Goal: Information Seeking & Learning: Learn about a topic

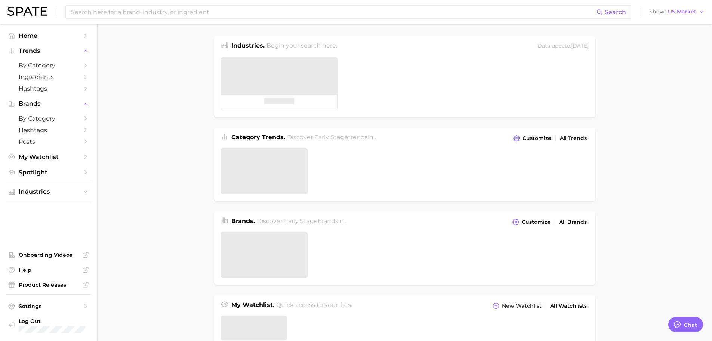
type textarea "x"
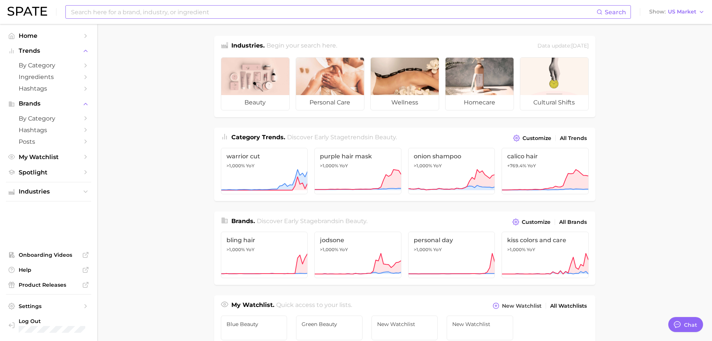
click at [343, 12] on input at bounding box center [333, 12] width 527 height 13
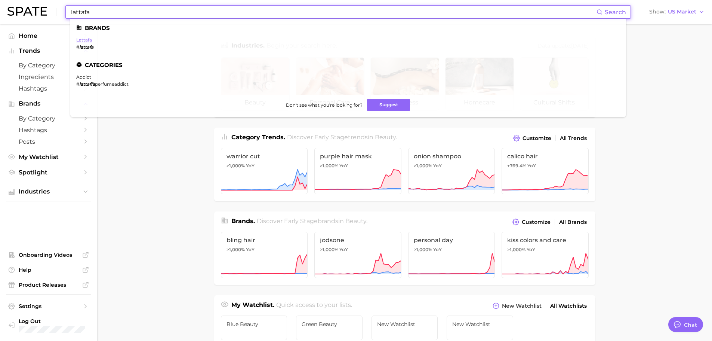
type input "lattafa"
click at [84, 40] on link "lattafa" at bounding box center [84, 40] width 16 height 6
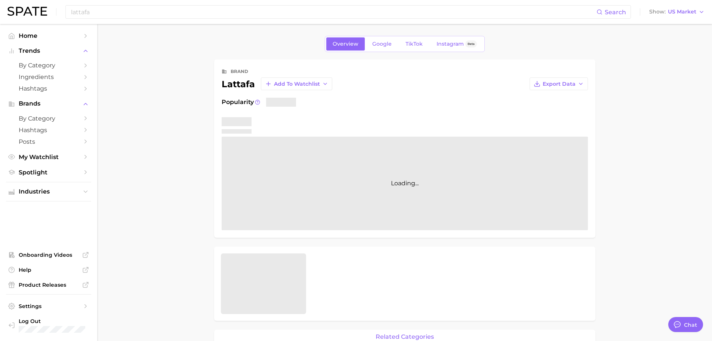
type textarea "x"
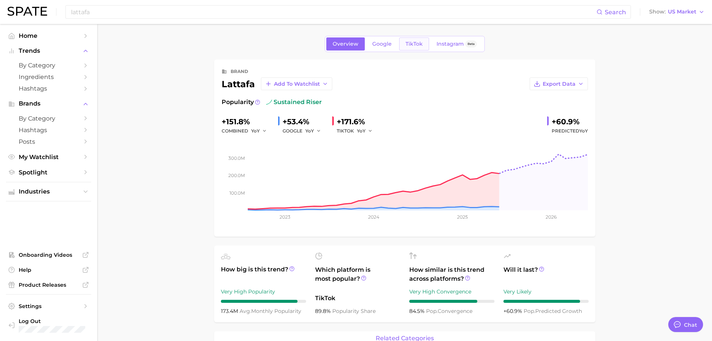
click at [411, 46] on span "TikTok" at bounding box center [414, 44] width 17 height 6
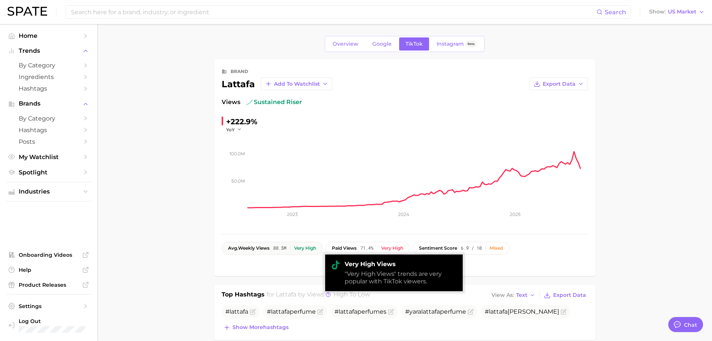
click at [262, 250] on span "avg. weekly views" at bounding box center [249, 247] width 42 height 5
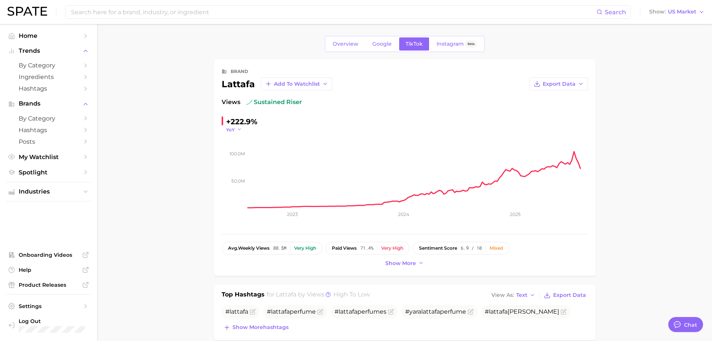
click at [233, 129] on span "YoY" at bounding box center [230, 129] width 9 height 6
click at [352, 42] on span "Overview" at bounding box center [346, 44] width 26 height 6
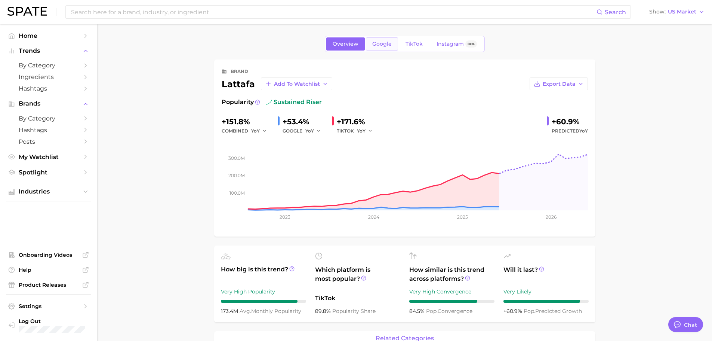
click at [385, 49] on link "Google" at bounding box center [382, 43] width 32 height 13
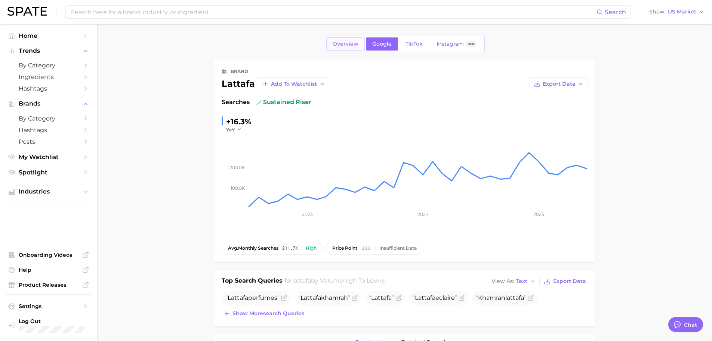
click at [349, 41] on span "Overview" at bounding box center [346, 44] width 26 height 6
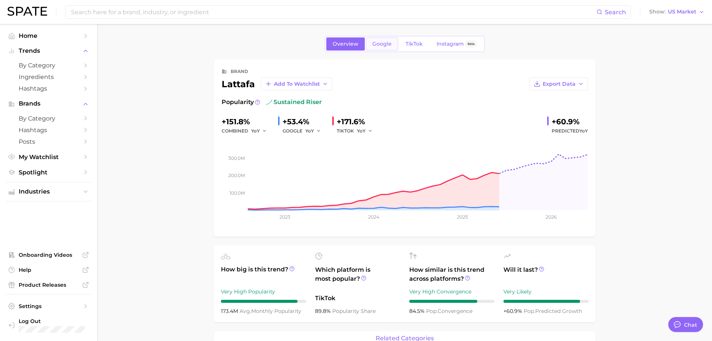
click at [381, 41] on span "Google" at bounding box center [382, 44] width 19 height 6
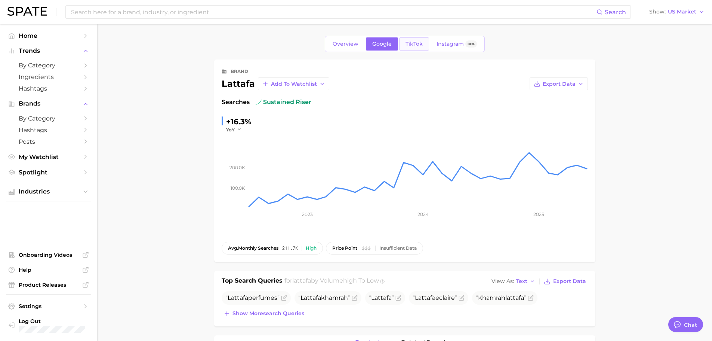
click at [410, 42] on span "TikTok" at bounding box center [414, 44] width 17 height 6
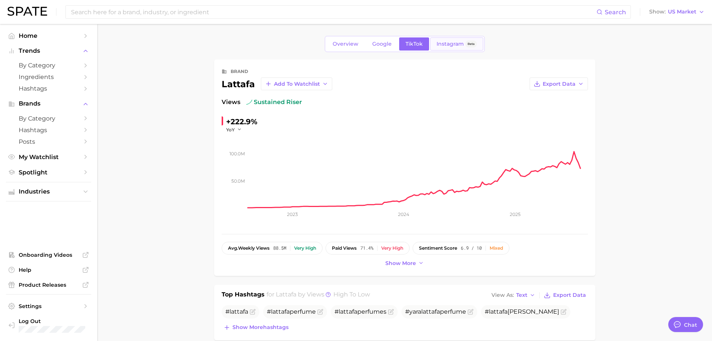
click at [448, 43] on span "Instagram" at bounding box center [450, 44] width 27 height 6
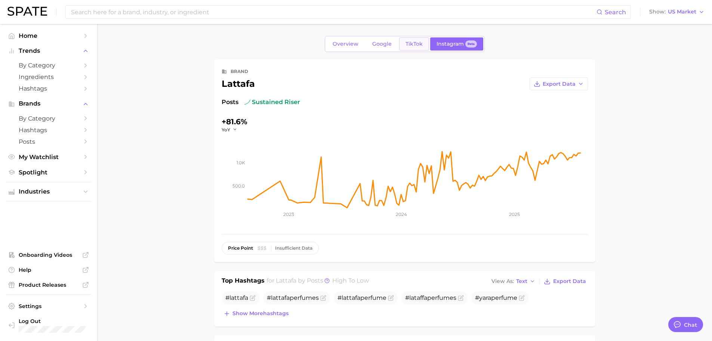
click at [403, 46] on link "TikTok" at bounding box center [414, 43] width 30 height 13
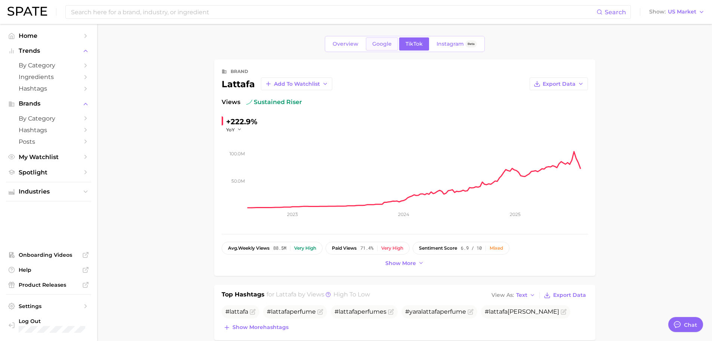
click at [387, 47] on span "Google" at bounding box center [382, 44] width 19 height 6
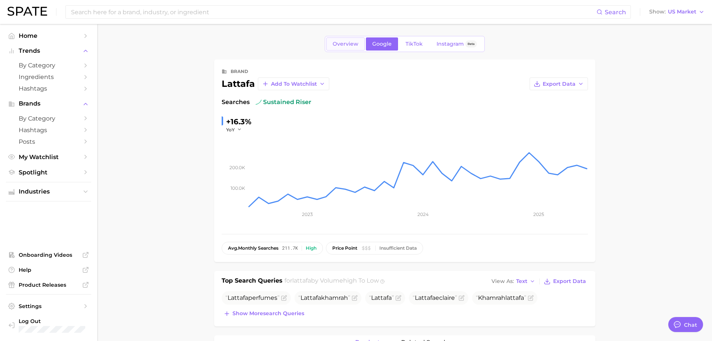
click at [338, 45] on span "Overview" at bounding box center [346, 44] width 26 height 6
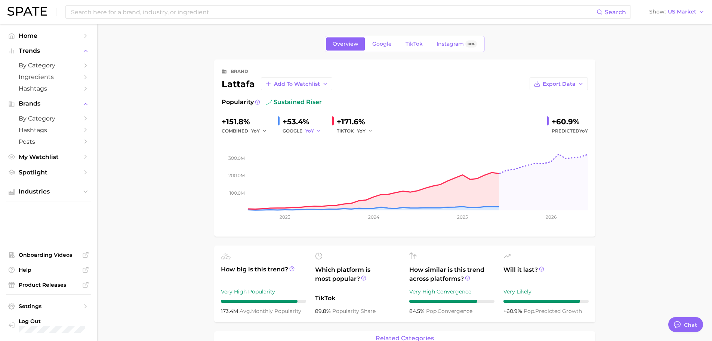
click at [312, 132] on span "YoY" at bounding box center [310, 131] width 9 height 6
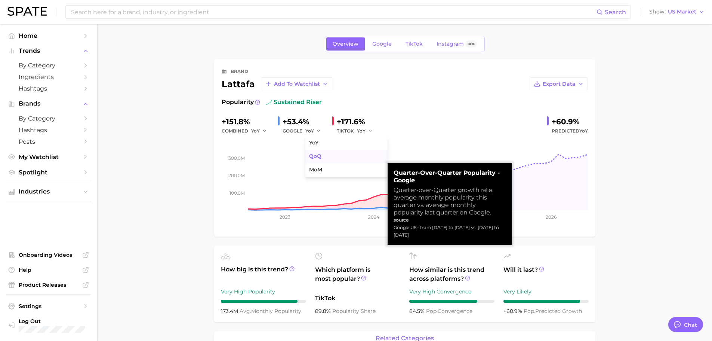
click at [308, 150] on button "QoQ" at bounding box center [347, 156] width 82 height 13
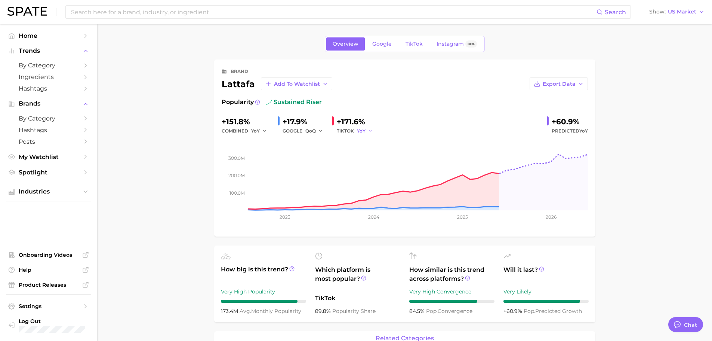
click at [362, 131] on span "YoY" at bounding box center [361, 131] width 9 height 6
click at [376, 155] on button "QoQ" at bounding box center [398, 156] width 82 height 13
click at [384, 43] on span "Google" at bounding box center [382, 44] width 19 height 6
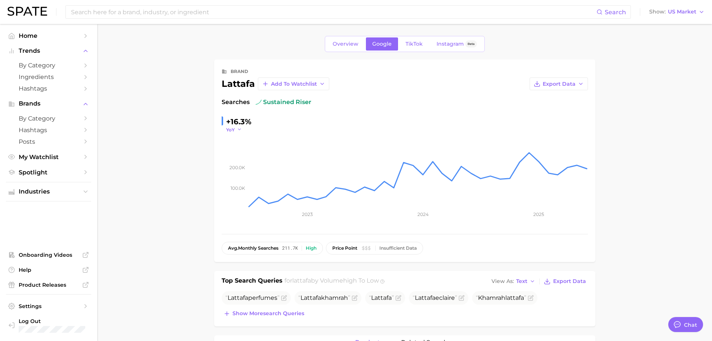
click at [238, 129] on icon "button" at bounding box center [239, 129] width 5 height 5
click at [240, 151] on span "QoQ" at bounding box center [236, 153] width 12 height 6
click at [410, 46] on span "TikTok" at bounding box center [414, 44] width 17 height 6
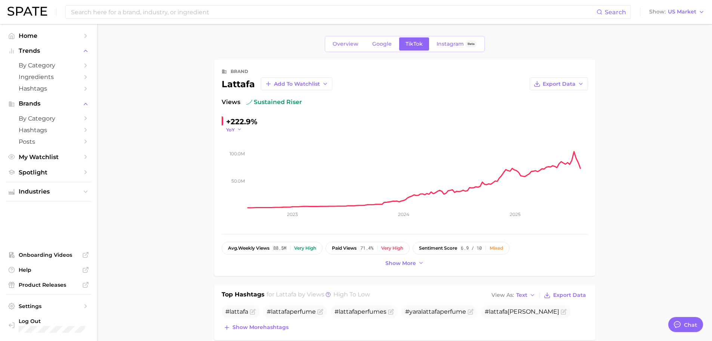
click at [235, 128] on button "YoY" at bounding box center [234, 129] width 16 height 6
click at [236, 154] on span "QoQ" at bounding box center [236, 153] width 12 height 6
click at [447, 43] on span "Instagram" at bounding box center [450, 44] width 27 height 6
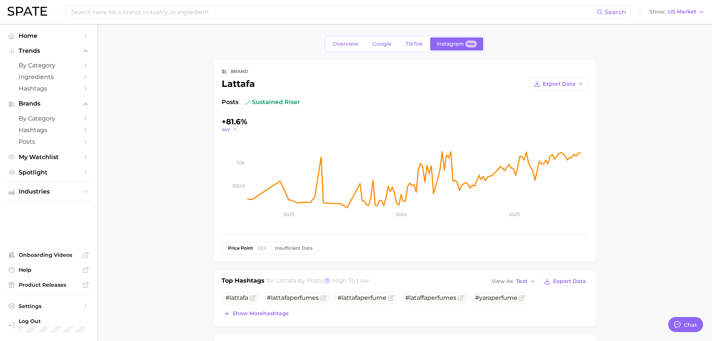
click at [224, 130] on span "YoY" at bounding box center [226, 129] width 9 height 6
click at [233, 151] on span "QoQ" at bounding box center [232, 153] width 12 height 6
click at [421, 47] on link "TikTok" at bounding box center [414, 43] width 30 height 13
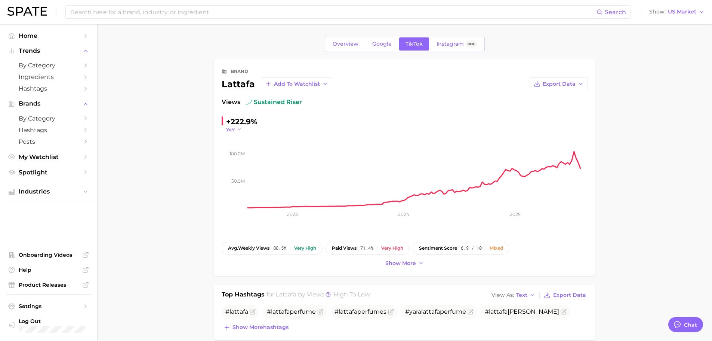
click at [233, 129] on span "YoY" at bounding box center [230, 129] width 9 height 6
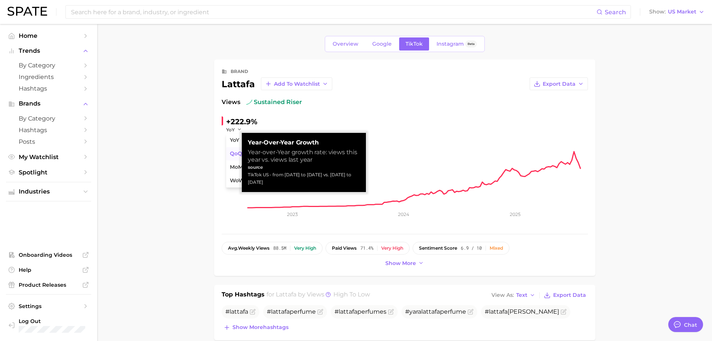
click at [239, 151] on span "QoQ" at bounding box center [236, 153] width 12 height 6
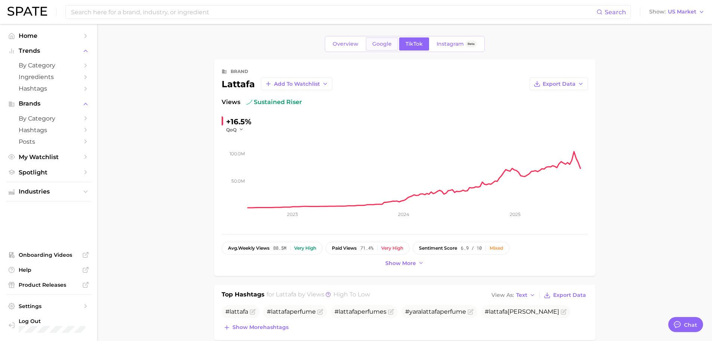
click at [390, 38] on link "Google" at bounding box center [382, 43] width 32 height 13
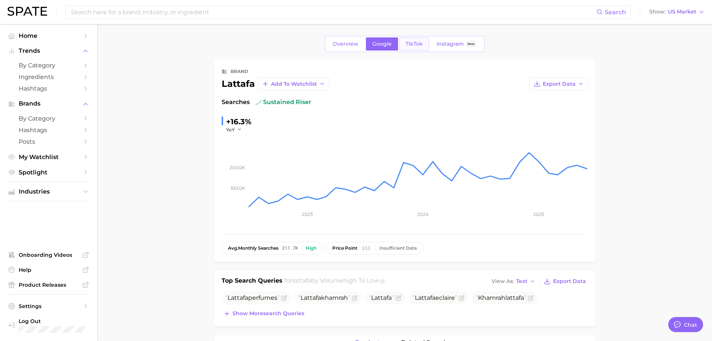
click at [423, 46] on link "TikTok" at bounding box center [414, 43] width 30 height 13
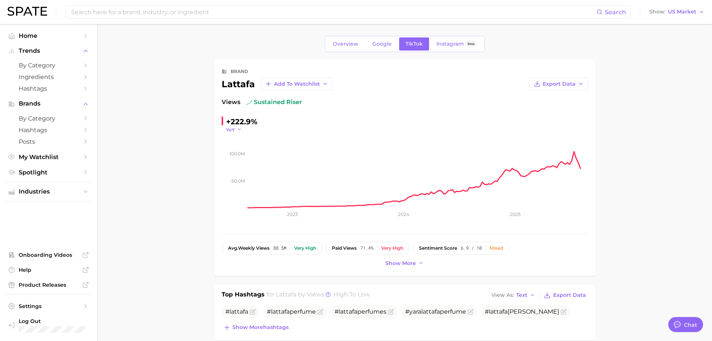
click at [239, 131] on icon "button" at bounding box center [239, 129] width 5 height 5
click at [241, 127] on icon "button" at bounding box center [239, 129] width 5 height 5
click at [243, 151] on button "QoQ" at bounding box center [267, 153] width 82 height 13
click at [376, 44] on span "Google" at bounding box center [382, 44] width 19 height 6
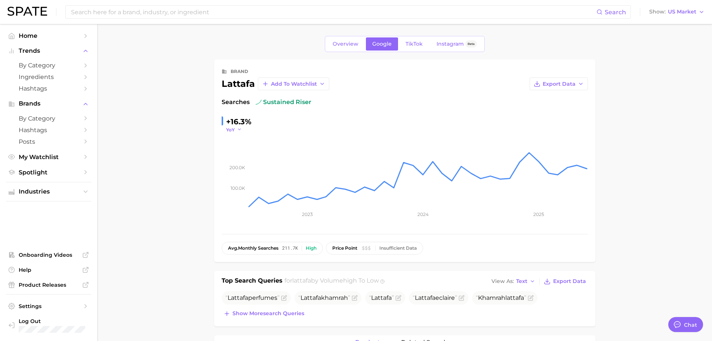
click at [233, 128] on span "YoY" at bounding box center [230, 129] width 9 height 6
click at [240, 153] on span "QoQ" at bounding box center [236, 153] width 12 height 6
click at [346, 44] on span "Overview" at bounding box center [346, 44] width 26 height 6
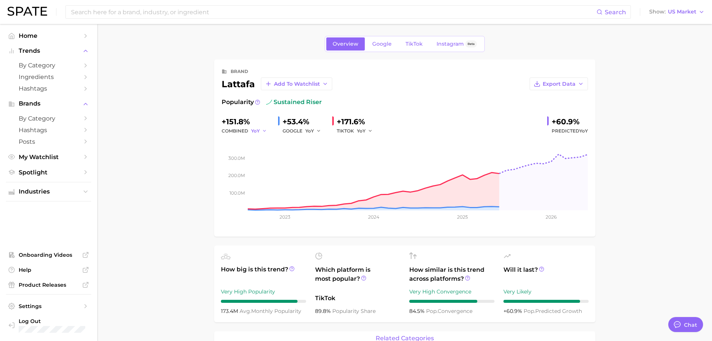
click at [254, 131] on span "YoY" at bounding box center [255, 131] width 9 height 6
click at [264, 153] on span "QoQ" at bounding box center [261, 156] width 12 height 6
click at [255, 131] on span "QoQ" at bounding box center [256, 131] width 10 height 6
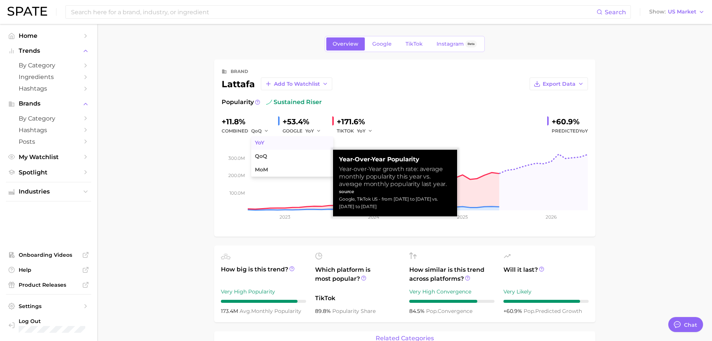
click at [266, 142] on button "YoY" at bounding box center [292, 142] width 82 height 13
